Goal: Information Seeking & Learning: Learn about a topic

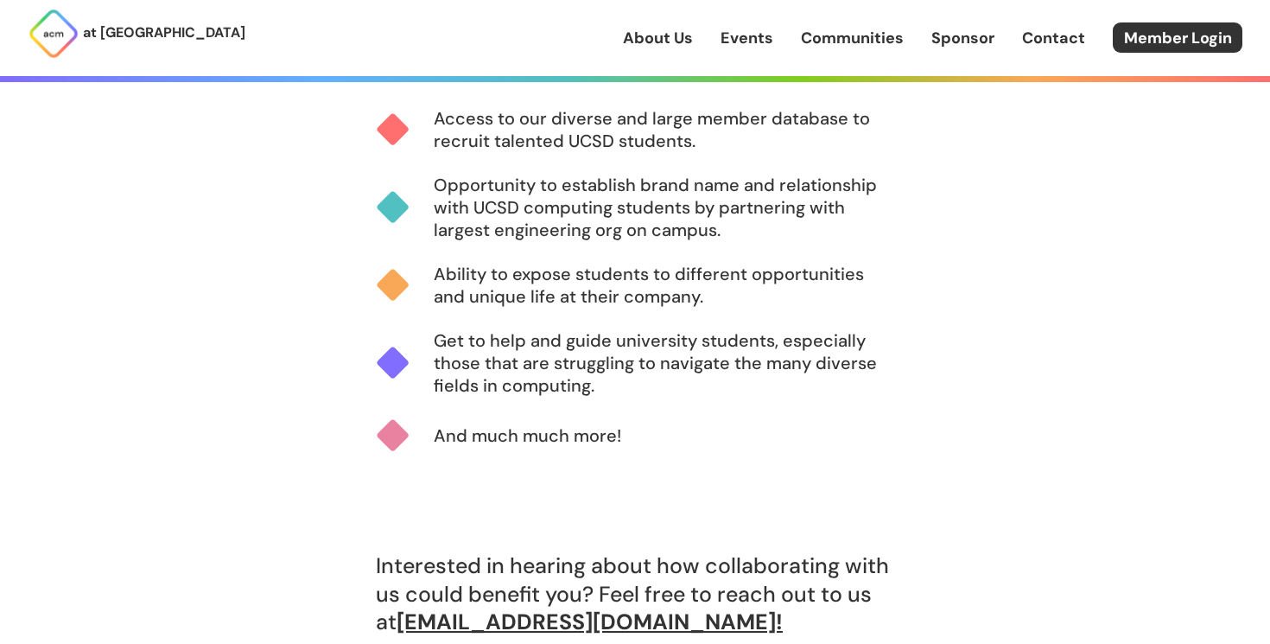
scroll to position [1045, 0]
